Goal: Information Seeking & Learning: Find specific fact

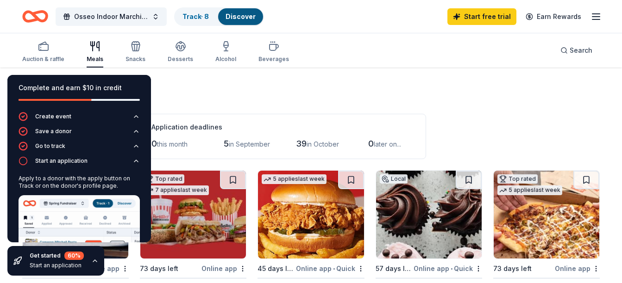
scroll to position [377, 0]
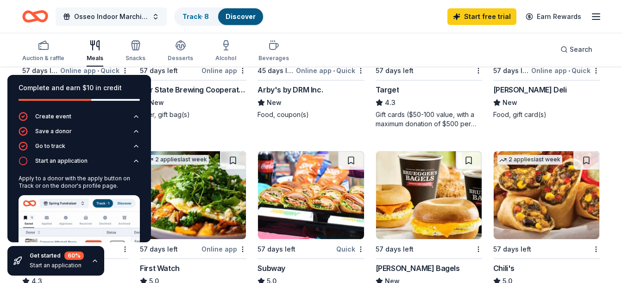
click at [109, 15] on span "Osseo Indoor Marching Band Concert and Silent Auction" at bounding box center [111, 16] width 74 height 11
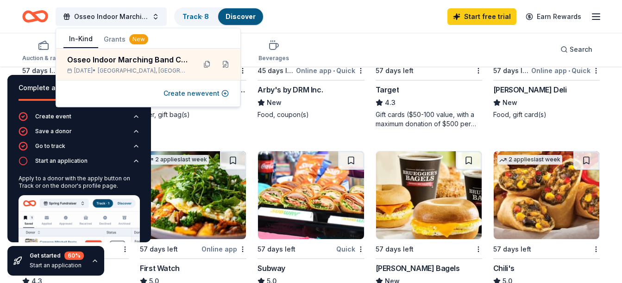
click at [82, 41] on button "In-Kind" at bounding box center [80, 40] width 35 height 18
click at [43, 14] on icon "Home" at bounding box center [35, 17] width 26 height 22
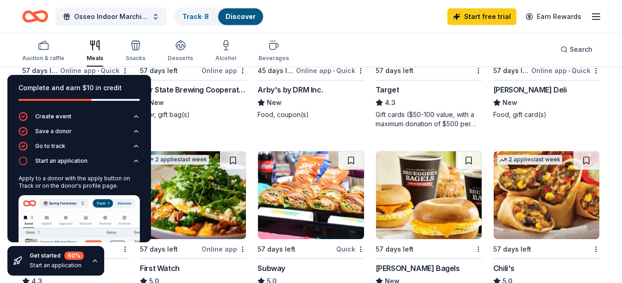
click at [43, 14] on icon "Home" at bounding box center [35, 17] width 26 height 22
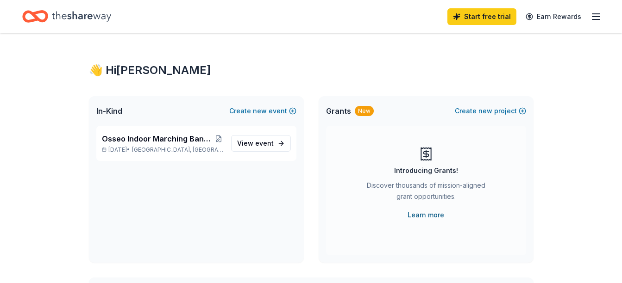
click at [419, 217] on link "Learn more" at bounding box center [425, 215] width 37 height 11
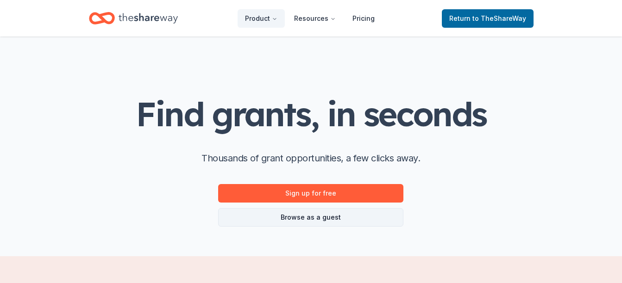
click at [402, 218] on link "Browse as a guest" at bounding box center [310, 217] width 185 height 19
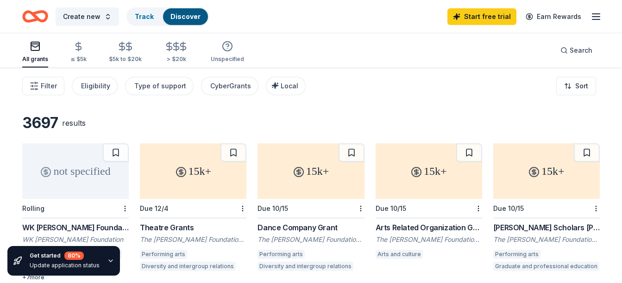
click at [514, 240] on div "The Shubert Foundation, Inc." at bounding box center [546, 239] width 107 height 9
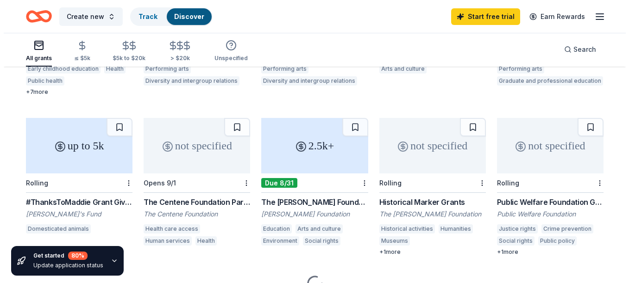
scroll to position [210, 0]
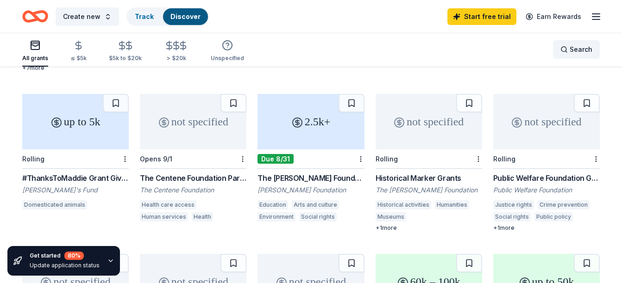
click at [577, 50] on span "Search" at bounding box center [581, 49] width 23 height 11
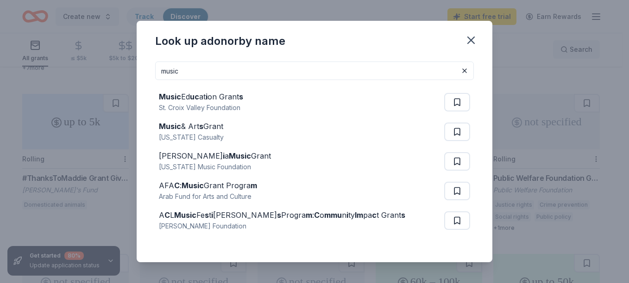
scroll to position [0, 0]
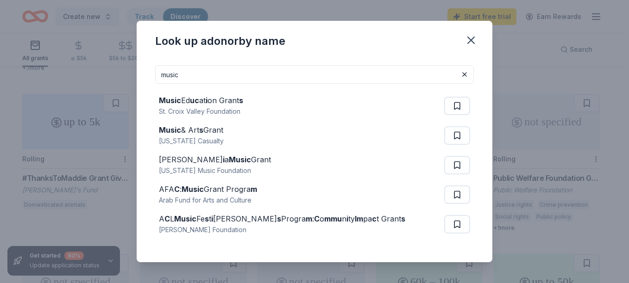
click at [169, 73] on input "music" at bounding box center [314, 74] width 319 height 19
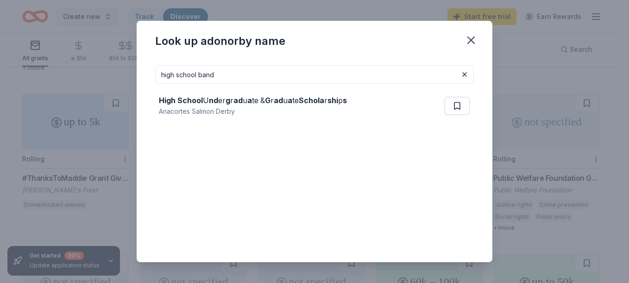
click at [295, 79] on input "high school band" at bounding box center [314, 74] width 319 height 19
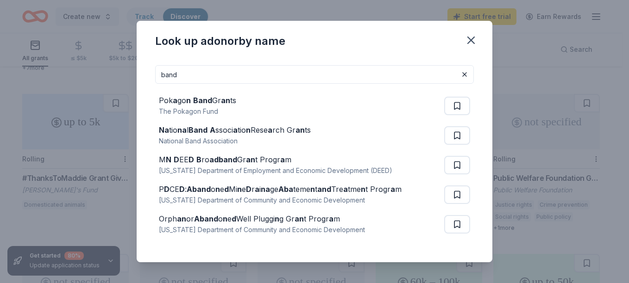
type input "band"
click at [462, 76] on button at bounding box center [464, 74] width 11 height 11
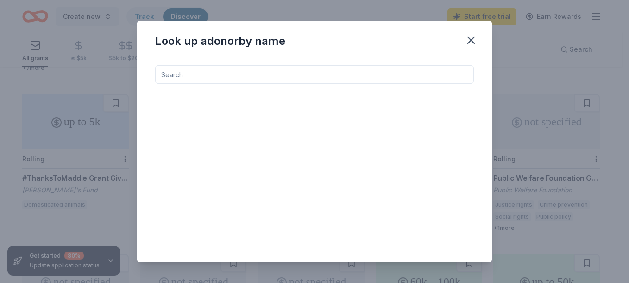
click at [365, 77] on input at bounding box center [314, 74] width 319 height 19
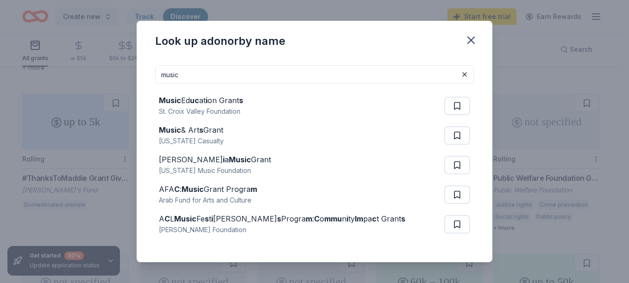
type input "music"
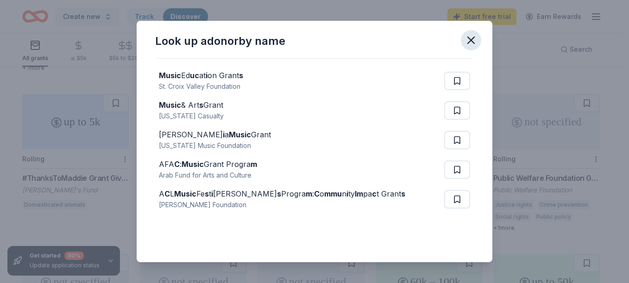
click at [471, 39] on icon "button" at bounding box center [470, 40] width 13 height 13
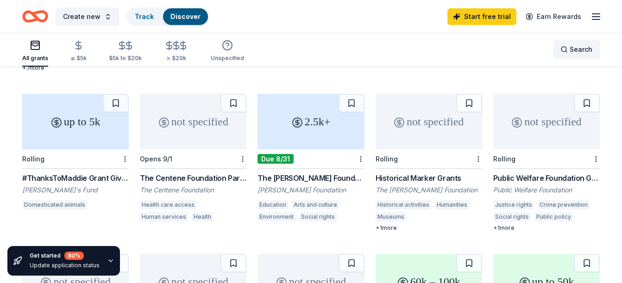
click at [591, 50] on span "Search" at bounding box center [581, 49] width 23 height 11
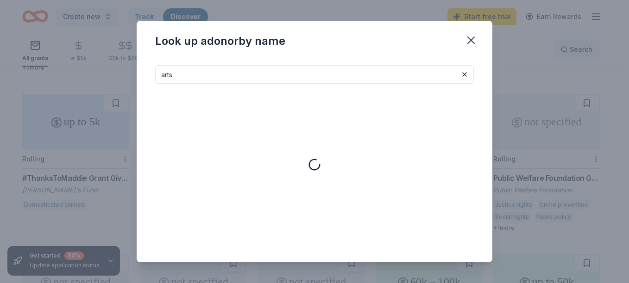
type input "arts"
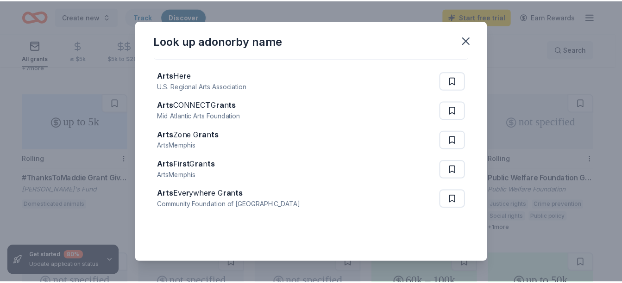
scroll to position [0, 0]
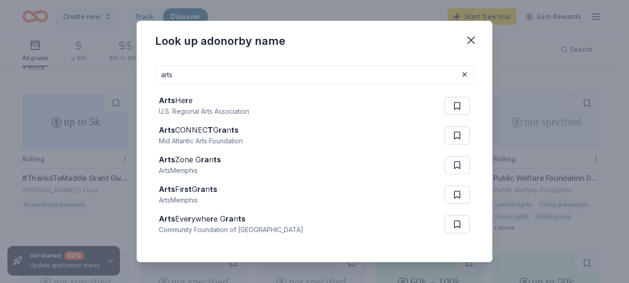
click at [480, 34] on div "Look up a donor by name" at bounding box center [315, 39] width 356 height 37
click at [476, 43] on icon "button" at bounding box center [470, 40] width 13 height 13
